Goal: Ask a question

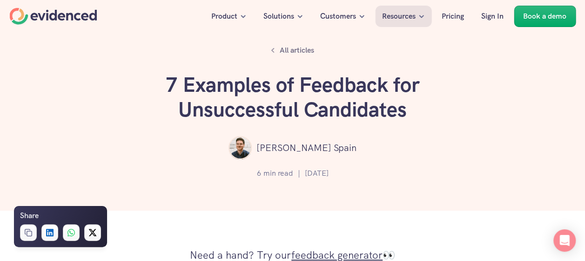
click at [451, 136] on div "[PERSON_NAME] Spain" at bounding box center [292, 147] width 529 height 23
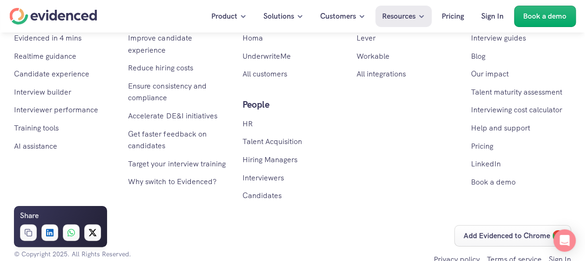
scroll to position [5025, 0]
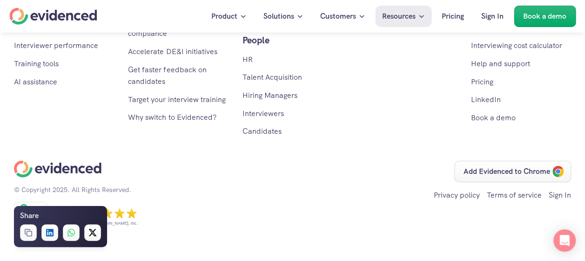
click at [312, 218] on div "Add Evidenced to Chrome Privacy policy Terms of service Sign In" at bounding box center [436, 197] width 272 height 72
click at [497, 197] on link "Terms of service" at bounding box center [514, 195] width 55 height 10
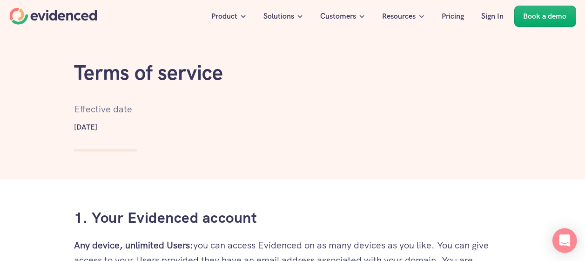
click at [565, 245] on icon "Open Intercom Messenger" at bounding box center [565, 240] width 12 height 12
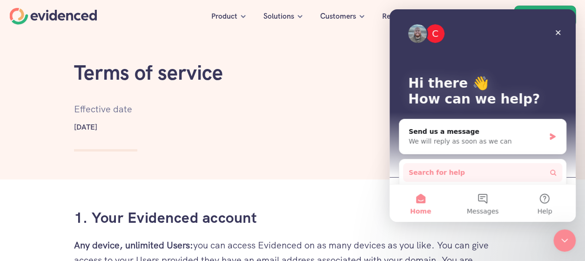
click at [446, 169] on span "Search for help" at bounding box center [437, 173] width 56 height 10
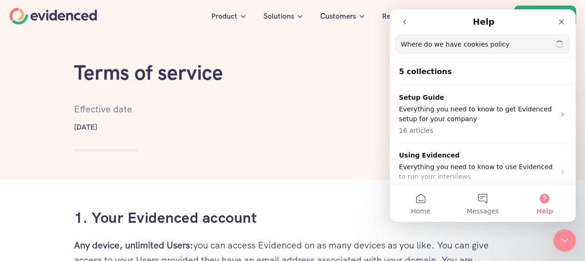
type input "Where do we have cookies policy"
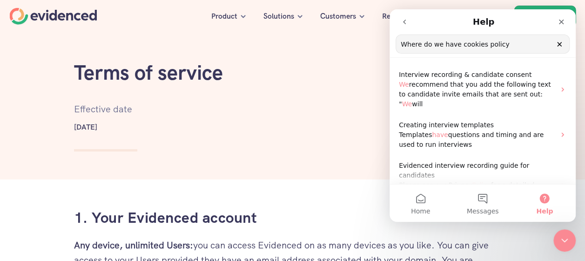
drag, startPoint x: 572, startPoint y: 83, endPoint x: 969, endPoint y: 47, distance: 398.2
click at [529, 51] on input "Where do we have cookies policy" at bounding box center [482, 44] width 173 height 18
click at [490, 193] on button "Messages" at bounding box center [483, 202] width 62 height 37
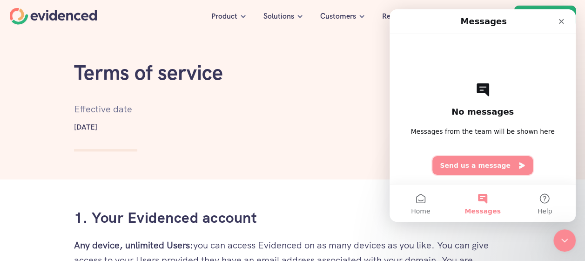
click at [473, 168] on button "Send us a message" at bounding box center [482, 165] width 101 height 19
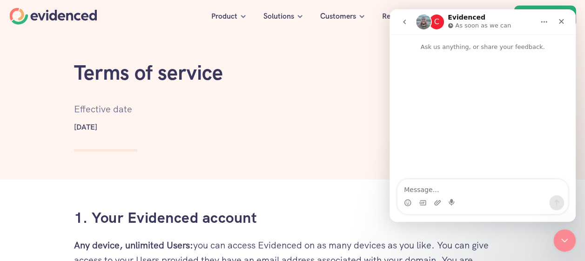
click at [461, 185] on textarea "Message…" at bounding box center [483, 187] width 170 height 16
type textarea "Where do we have cookies policy ?"
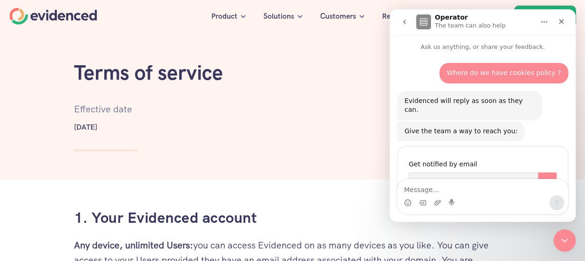
scroll to position [27, 0]
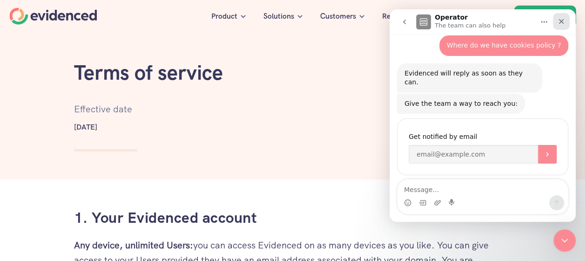
click at [565, 20] on icon "Close" at bounding box center [561, 21] width 7 height 7
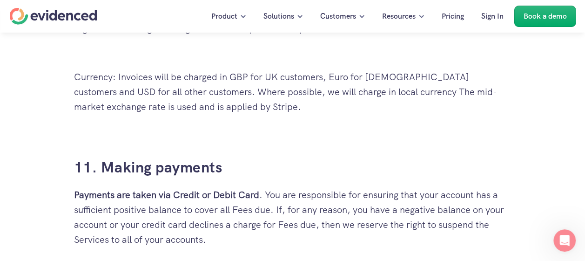
scroll to position [3215, 0]
